Goal: Find specific page/section: Find specific page/section

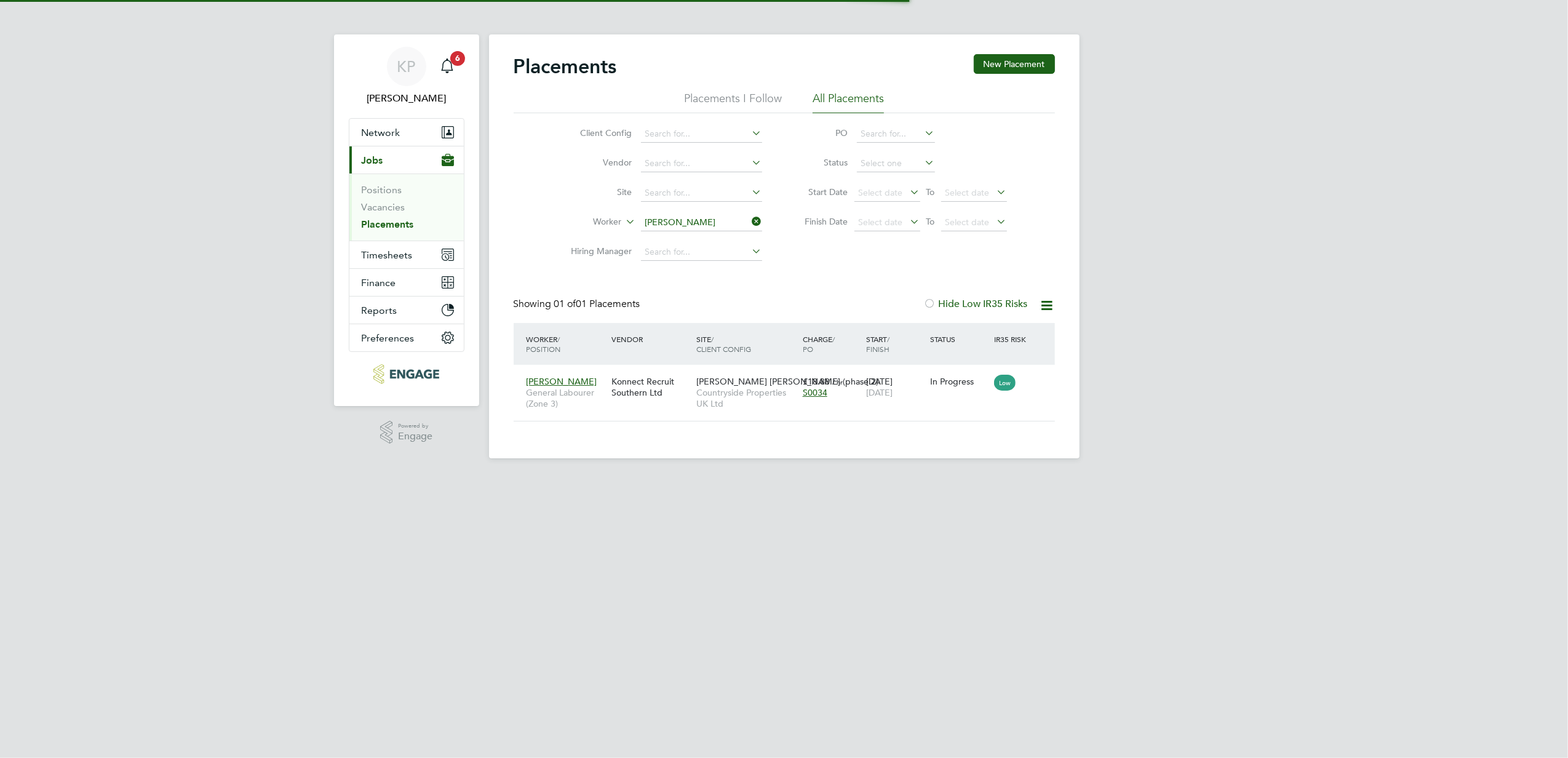
scroll to position [12, 58]
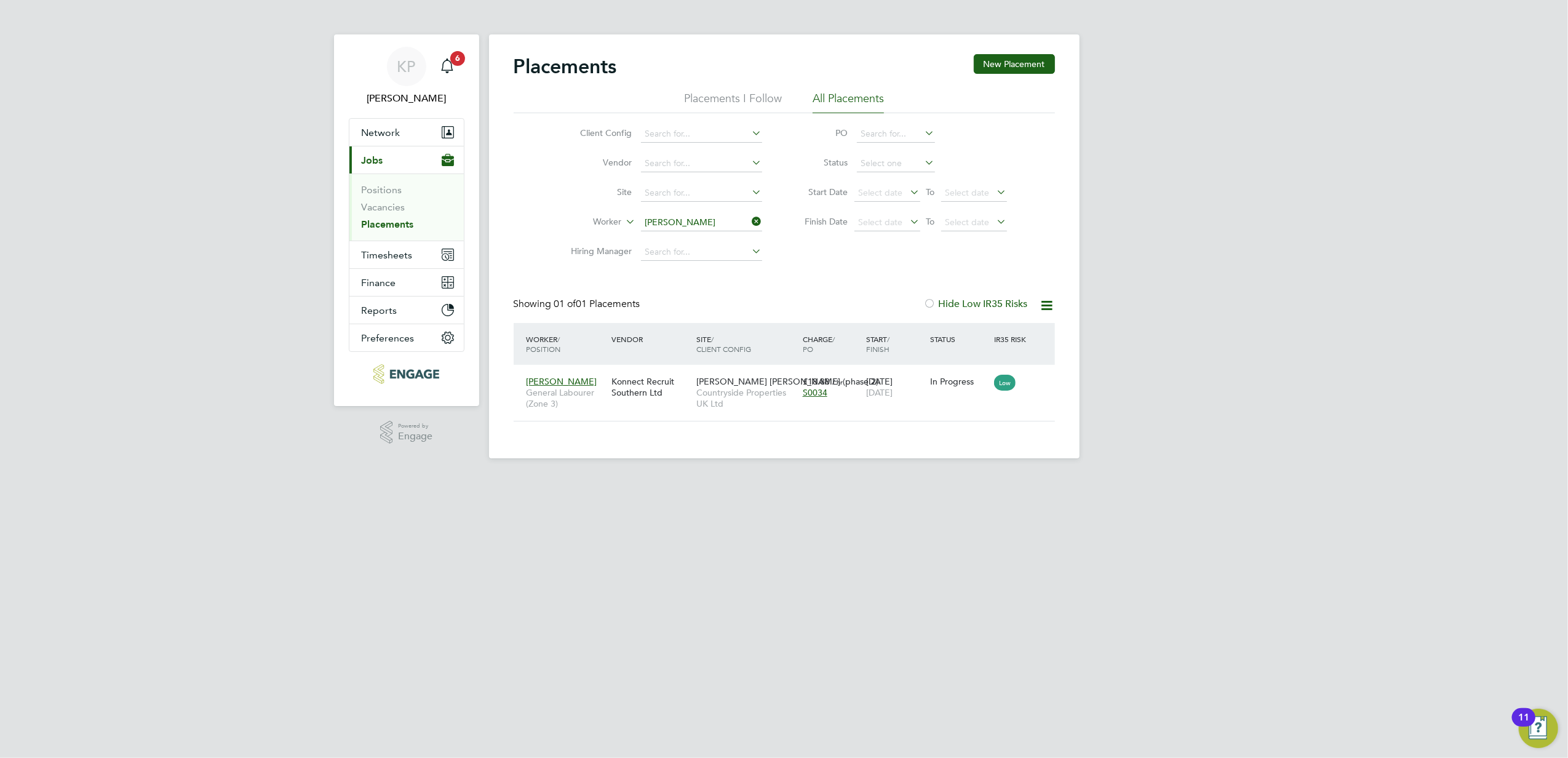
click at [750, 223] on icon at bounding box center [750, 221] width 0 height 17
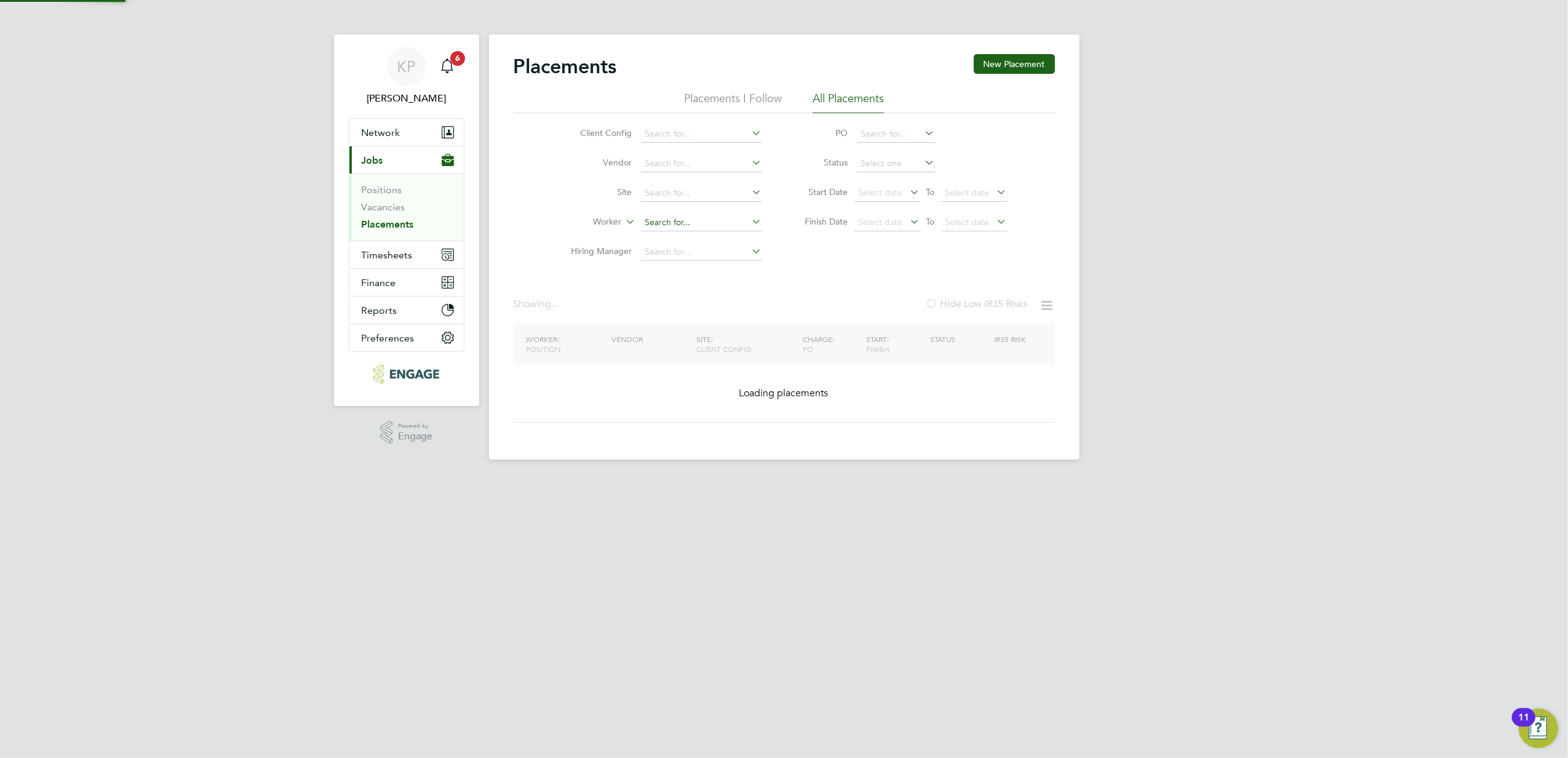
click at [729, 224] on input at bounding box center [702, 223] width 121 height 17
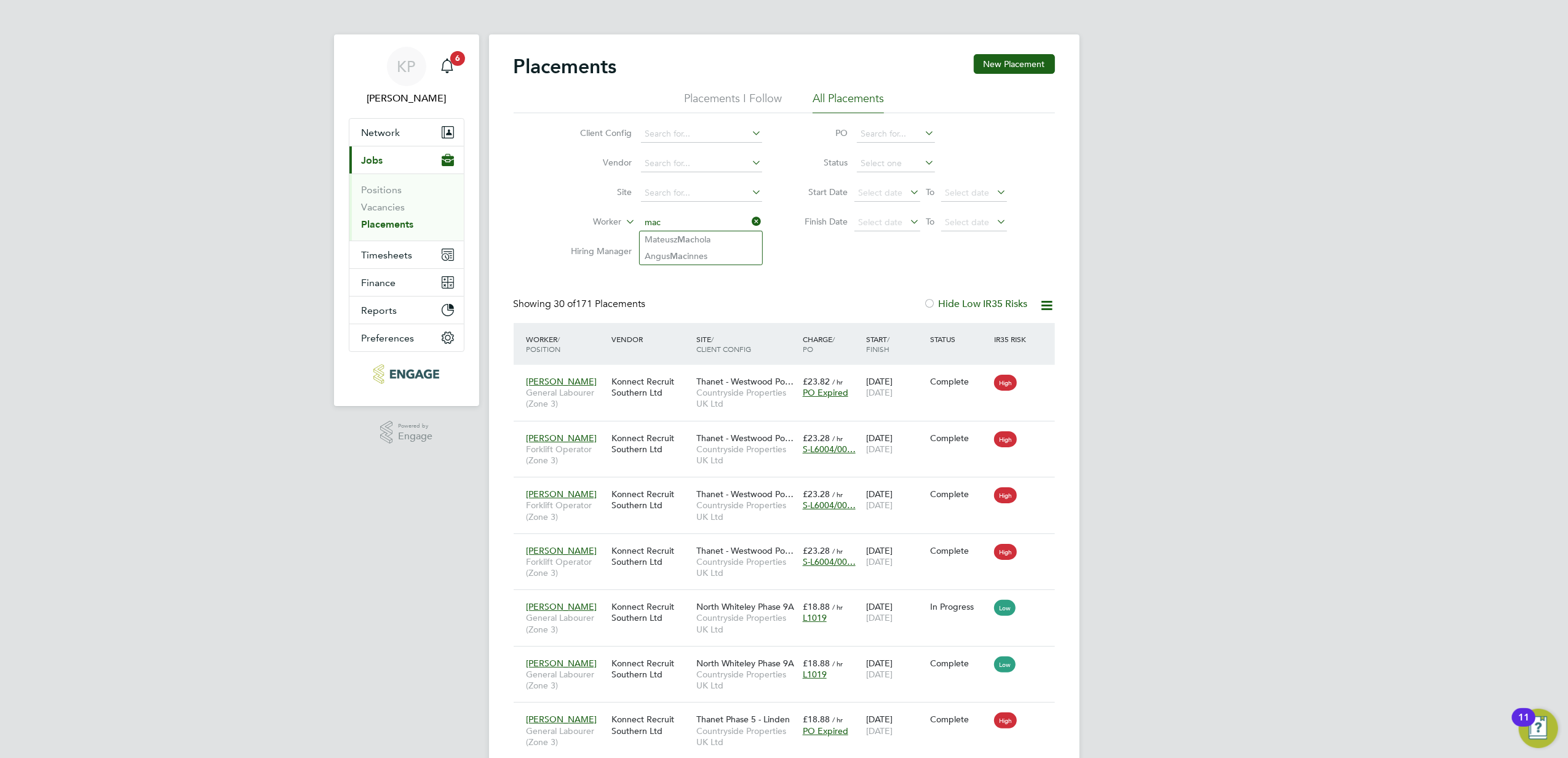
type input "mac"
click at [678, 225] on input at bounding box center [702, 223] width 121 height 17
click at [666, 224] on input at bounding box center [702, 223] width 121 height 17
type input "an"
click at [660, 220] on input at bounding box center [702, 223] width 121 height 17
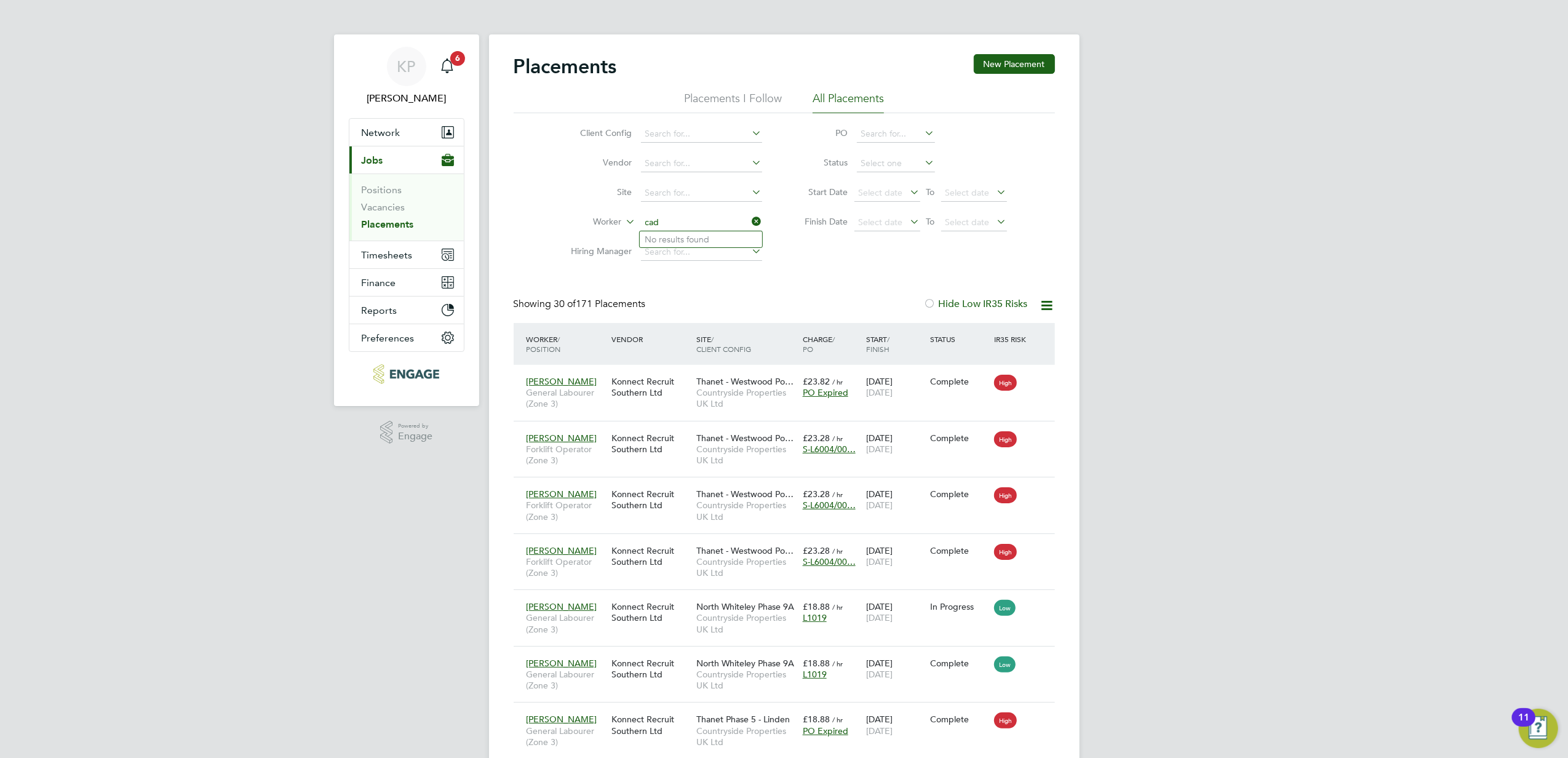
type input "cad"
